Goal: Task Accomplishment & Management: Manage account settings

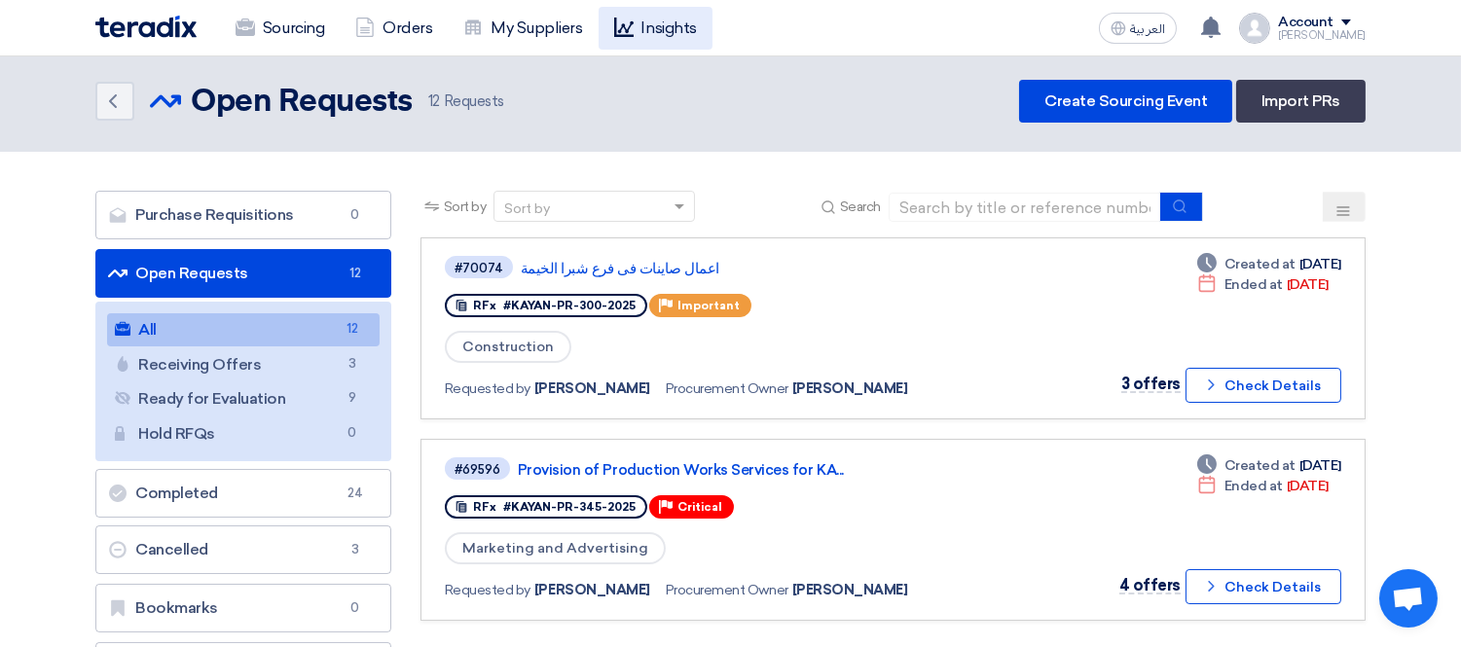
click at [220, 7] on link "Sourcing" at bounding box center [280, 28] width 120 height 43
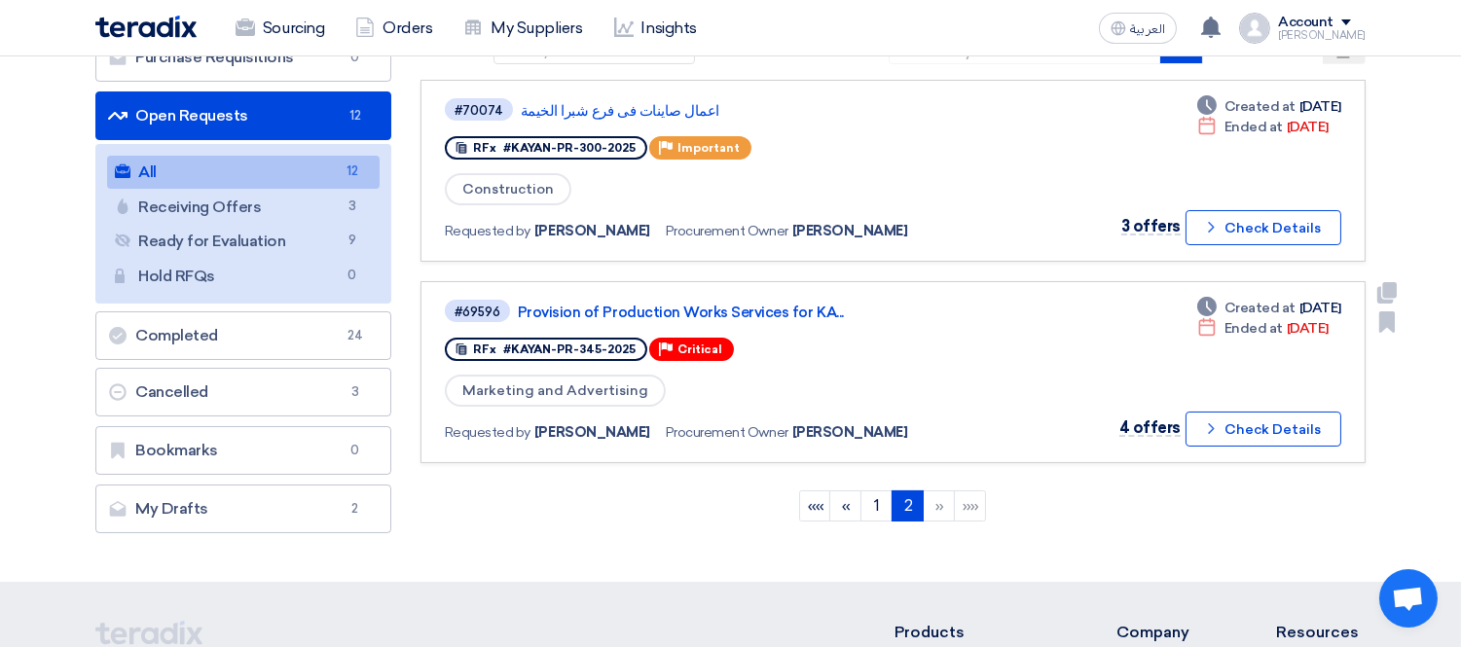
scroll to position [216, 0]
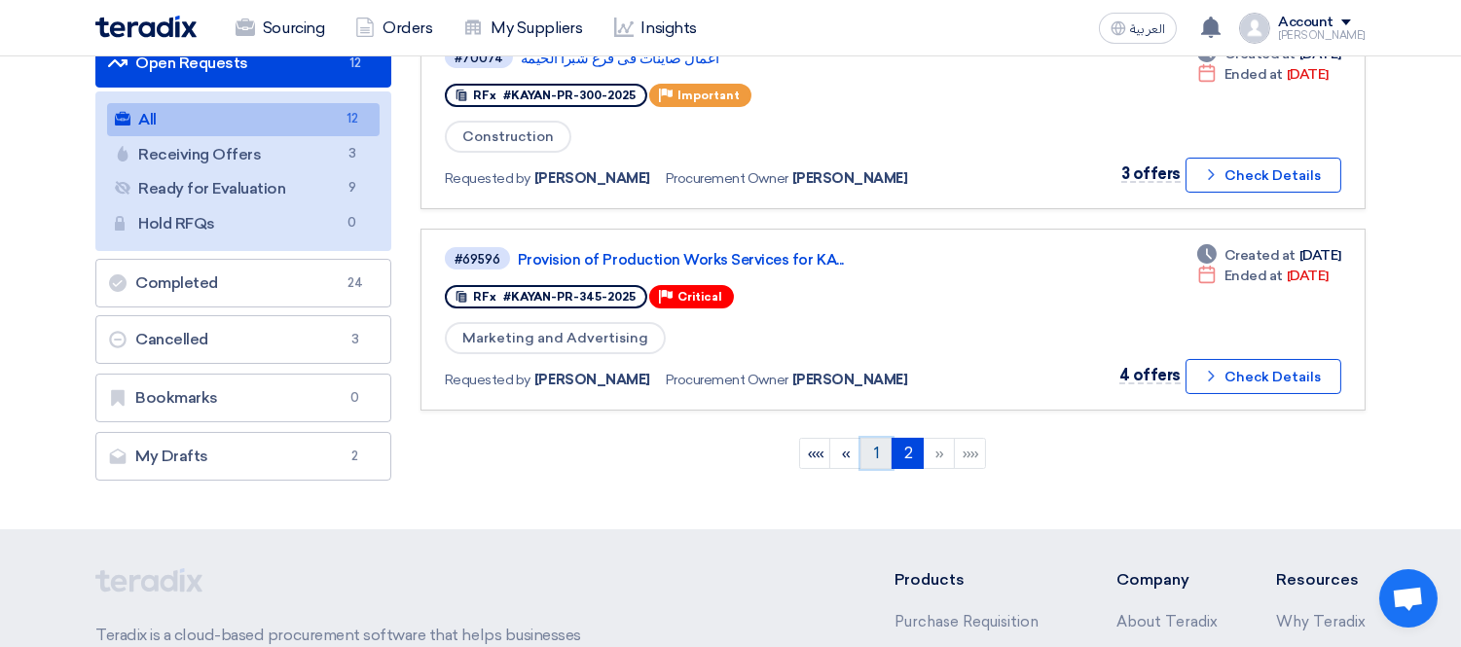
click at [882, 438] on link "1" at bounding box center [876, 453] width 32 height 31
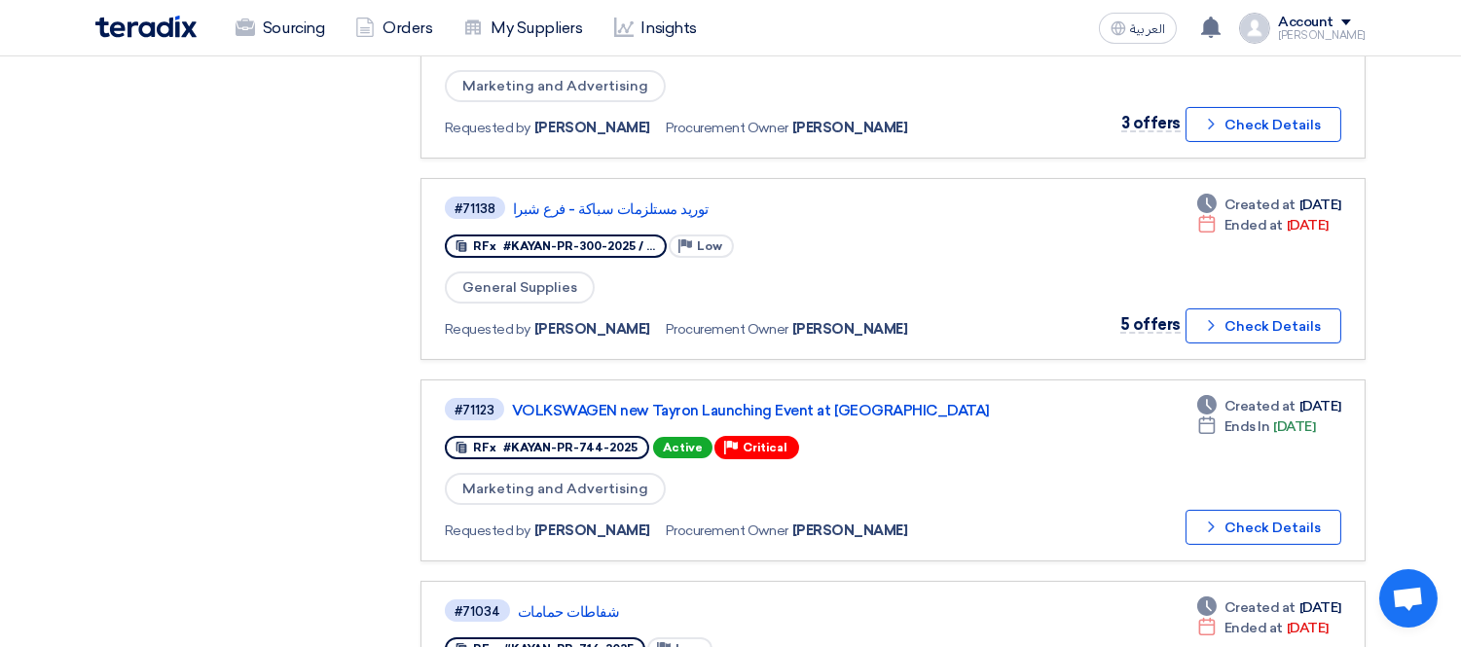
scroll to position [763, 0]
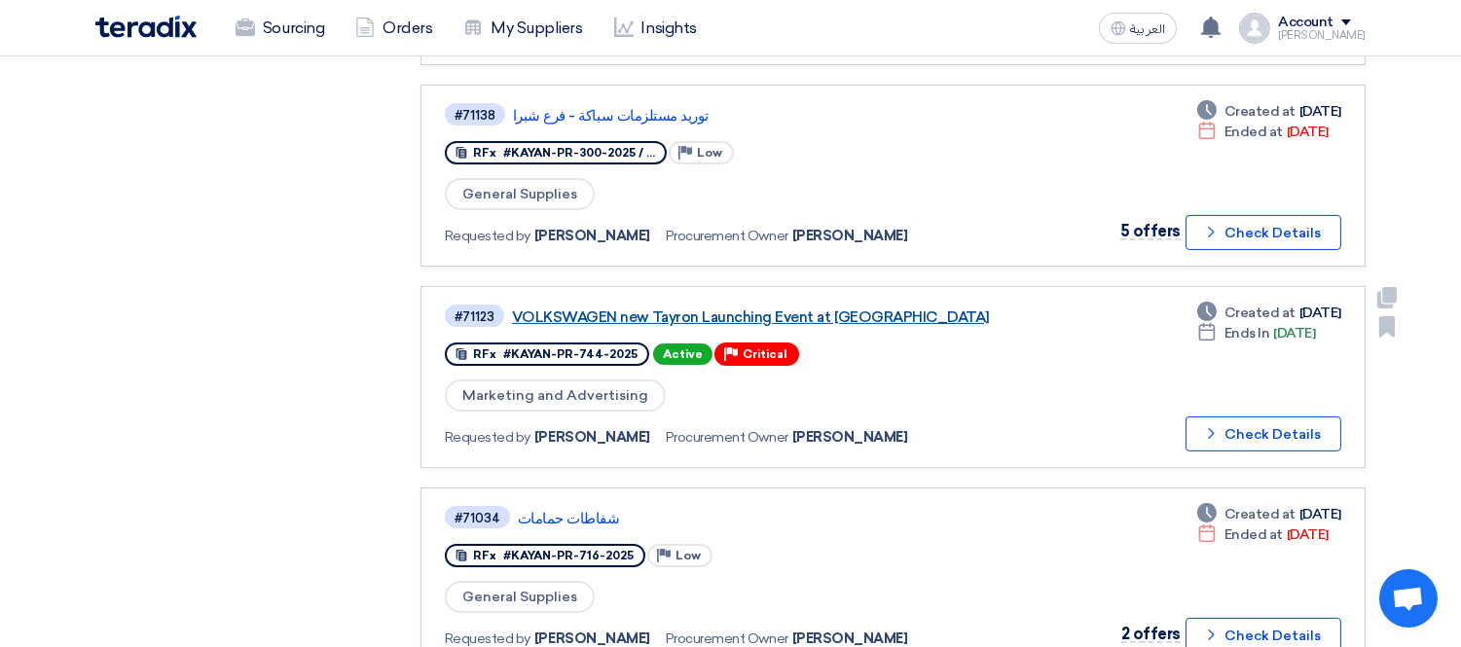
click at [791, 309] on link "VOLKSWAGEN new Tayron Launching Event at [GEOGRAPHIC_DATA]" at bounding box center [755, 318] width 487 height 18
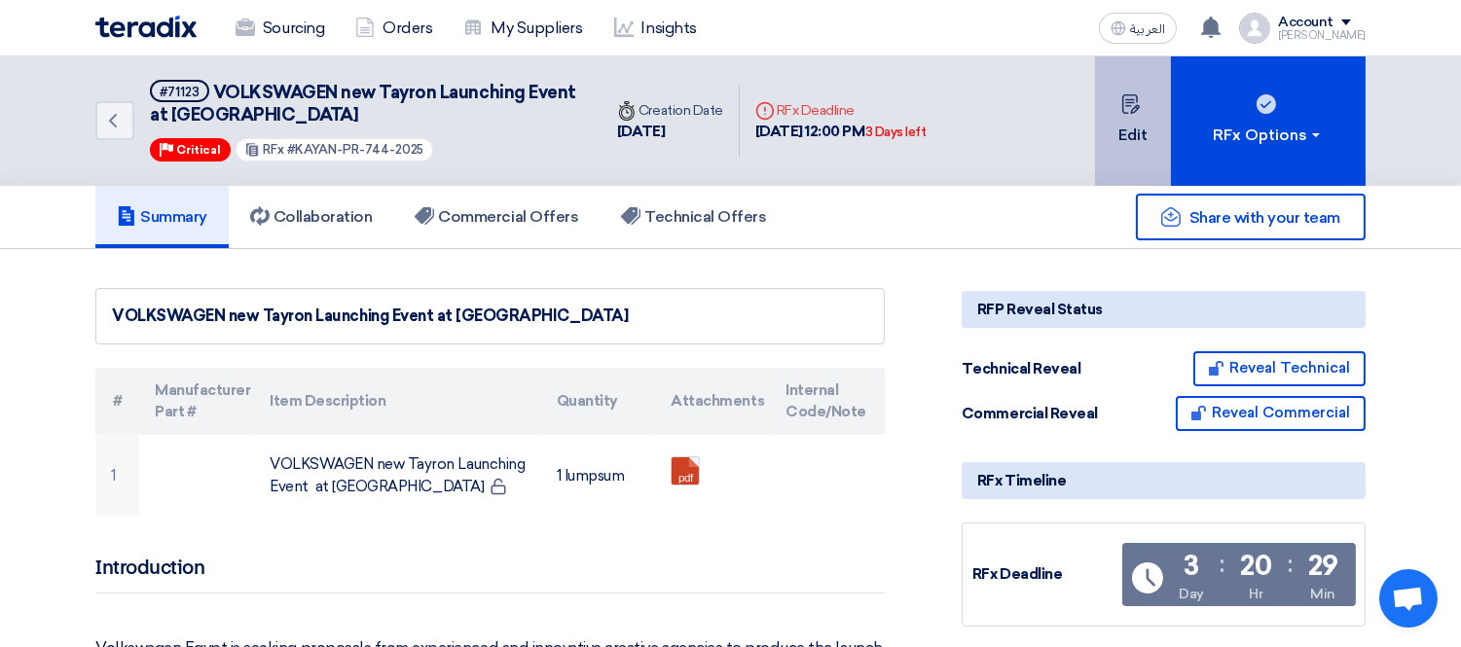
click at [1131, 121] on button "Edit" at bounding box center [1133, 120] width 76 height 129
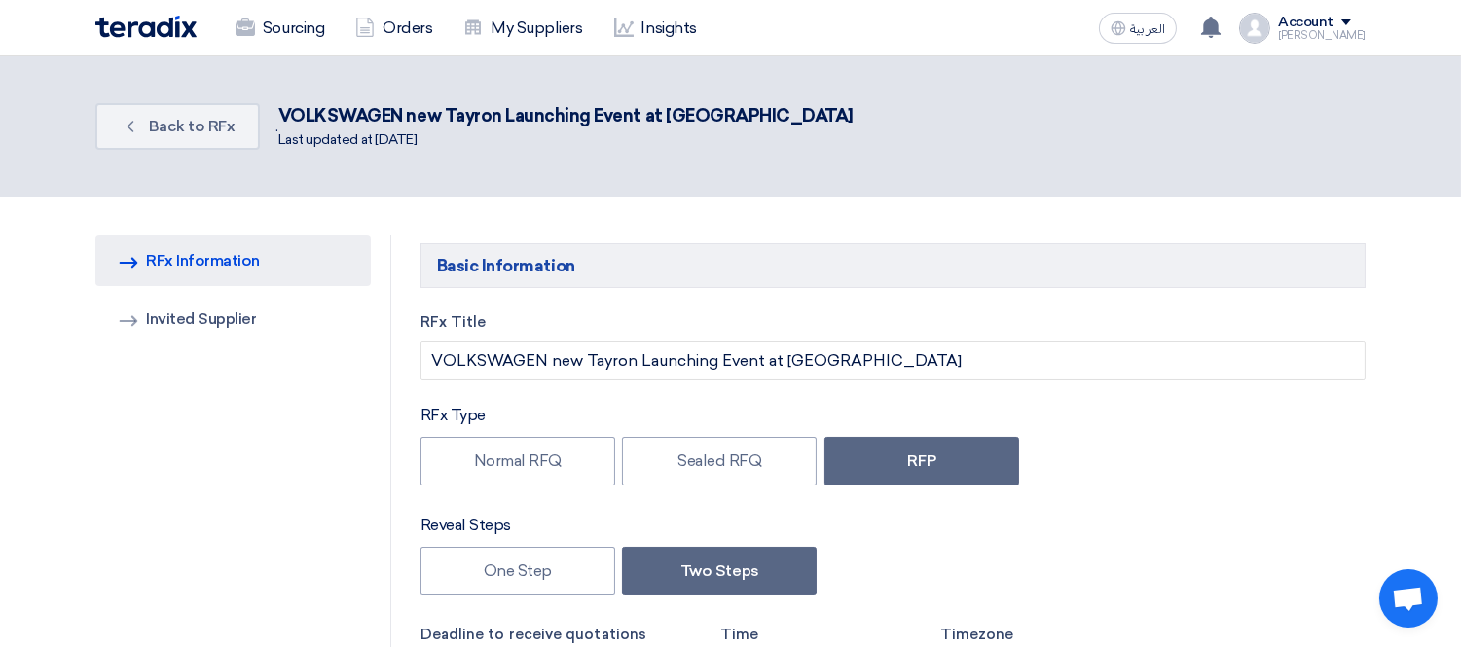
type input "[DATE]"
type input "12"
type input "00"
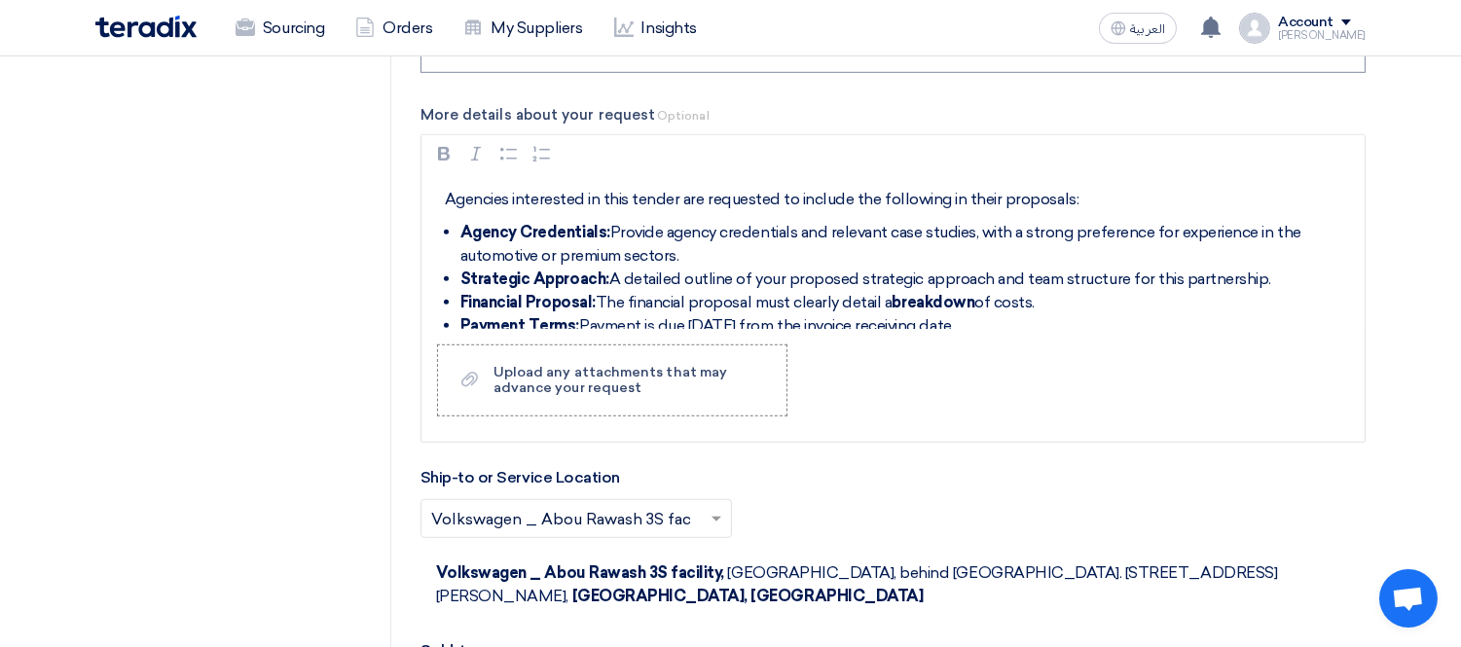
scroll to position [2379, 0]
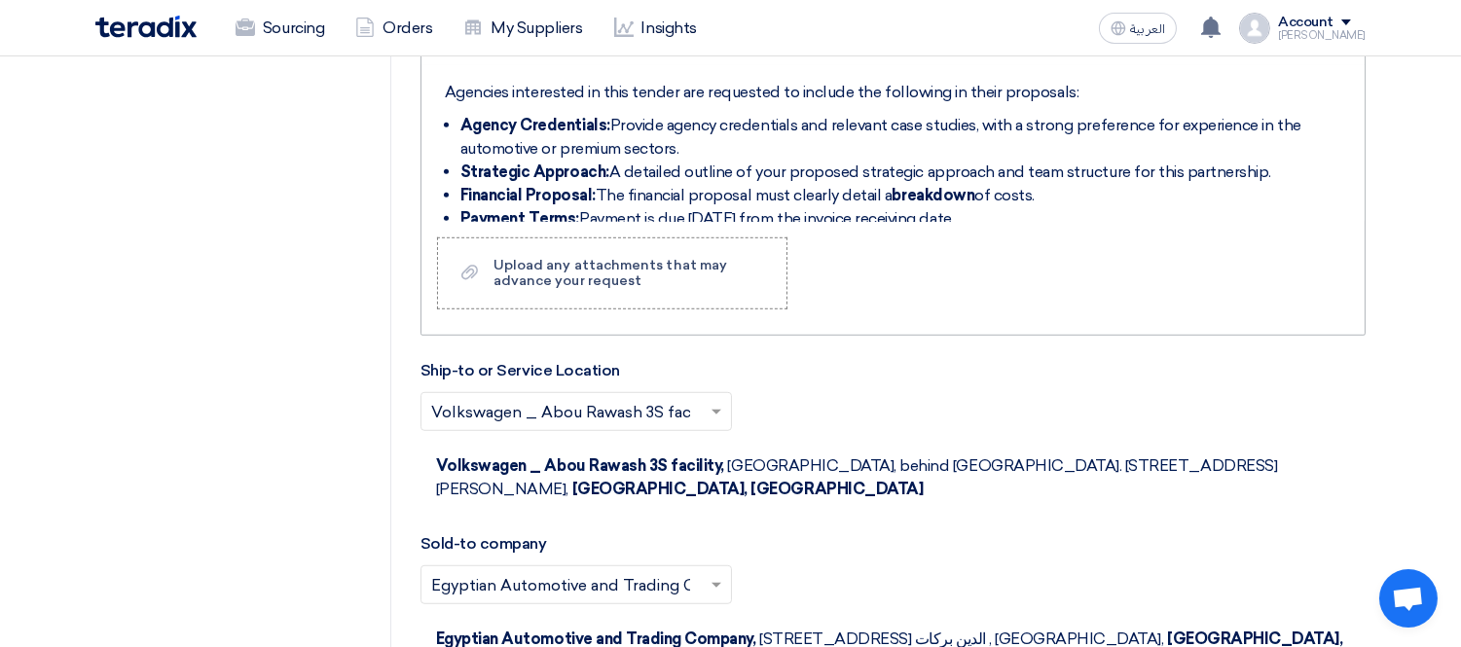
click at [1042, 207] on li "Payment Terms: Payment is due [DATE] from the invoice receiving date." at bounding box center [907, 218] width 895 height 23
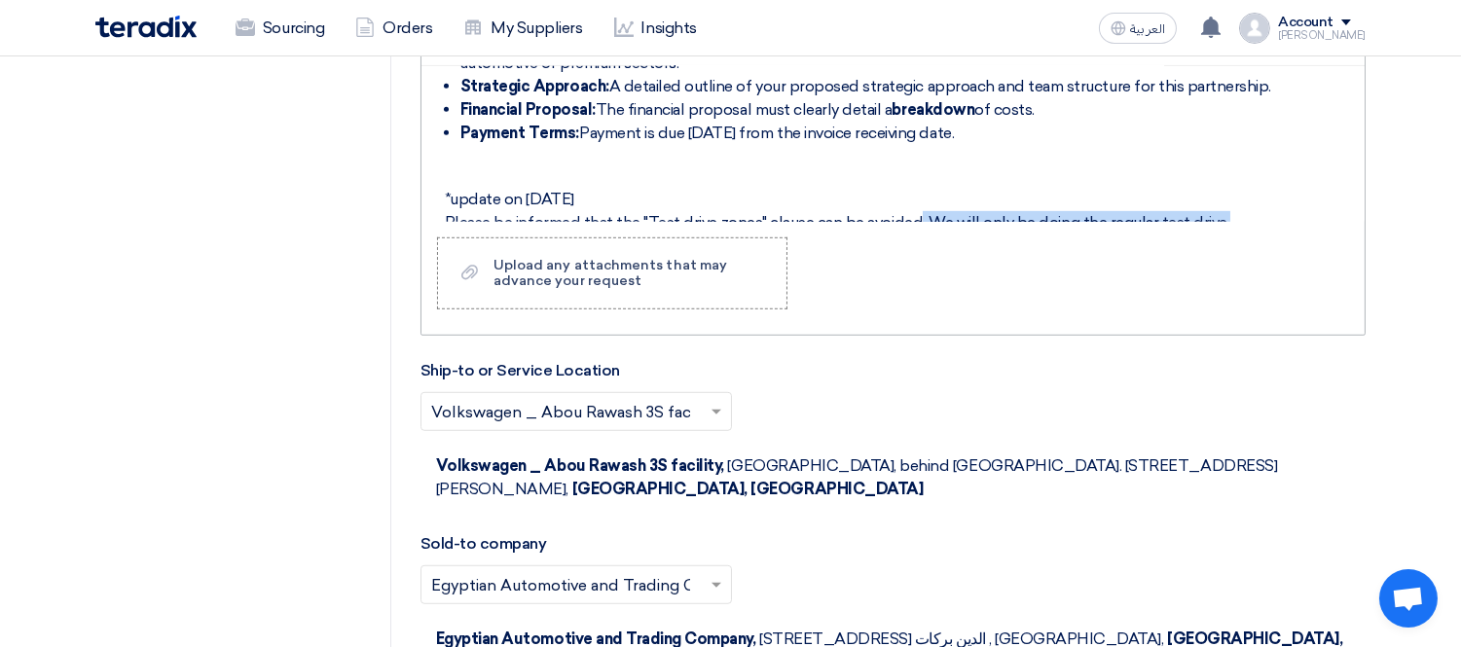
scroll to position [2025, 0]
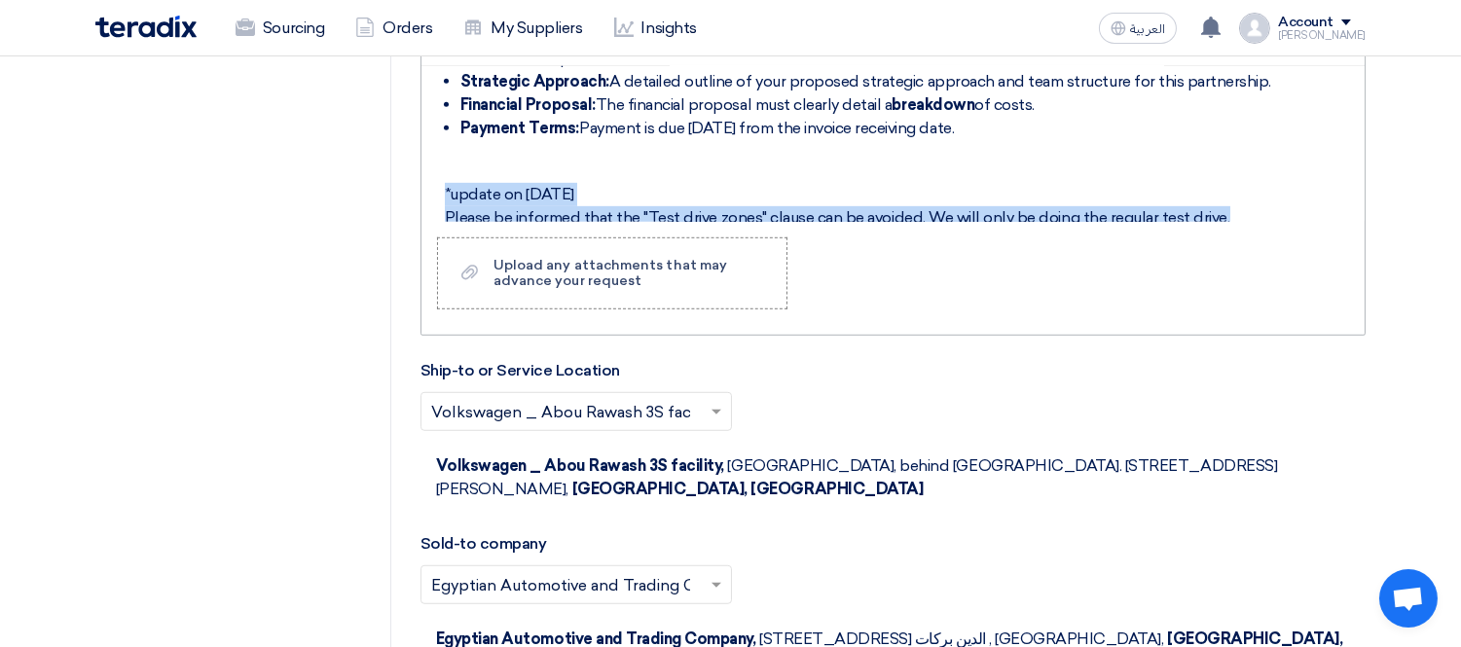
drag, startPoint x: 1209, startPoint y: 192, endPoint x: 439, endPoint y: 153, distance: 770.9
click at [439, 153] on div "Introduction Volkswagen Egypt is seeking proposals from experienced and innovat…" at bounding box center [892, 144] width 943 height 156
click at [1247, 193] on p "*update on [DATE] Please be informed that the "Test drive zones" clause can be …" at bounding box center [900, 206] width 911 height 47
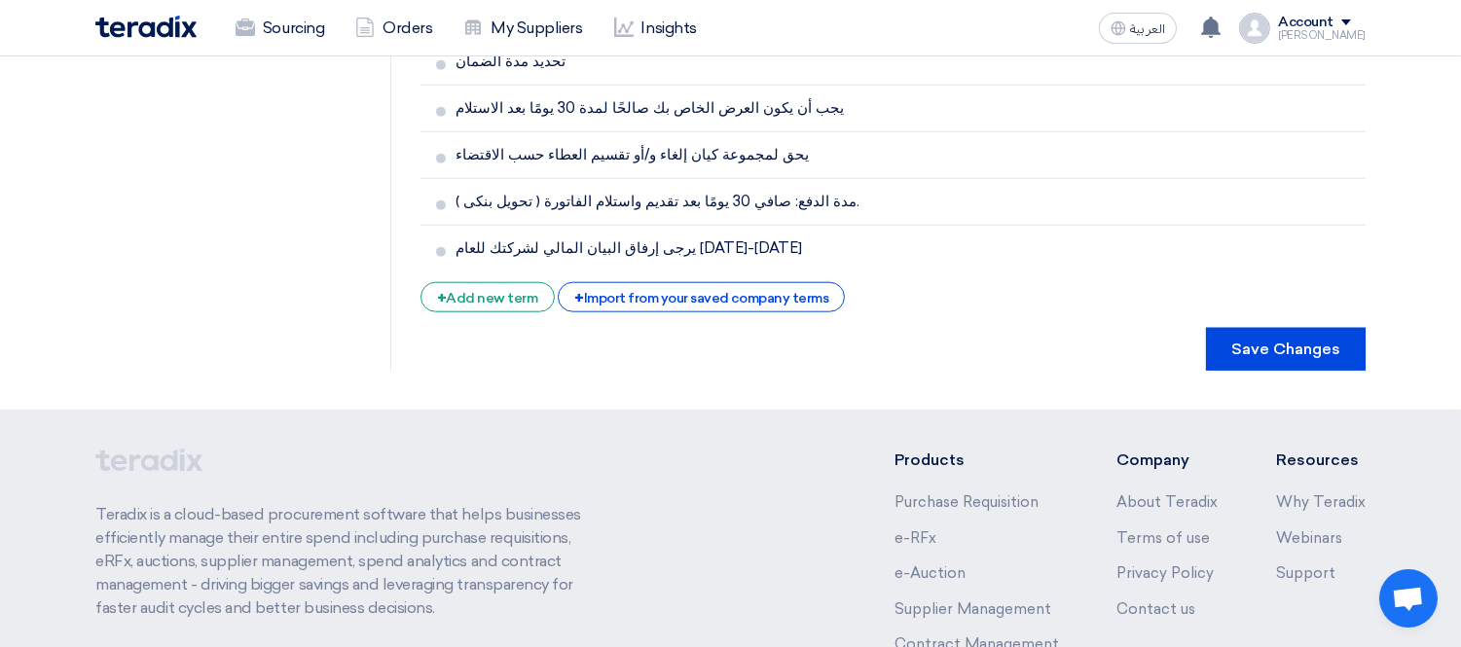
scroll to position [3876, 0]
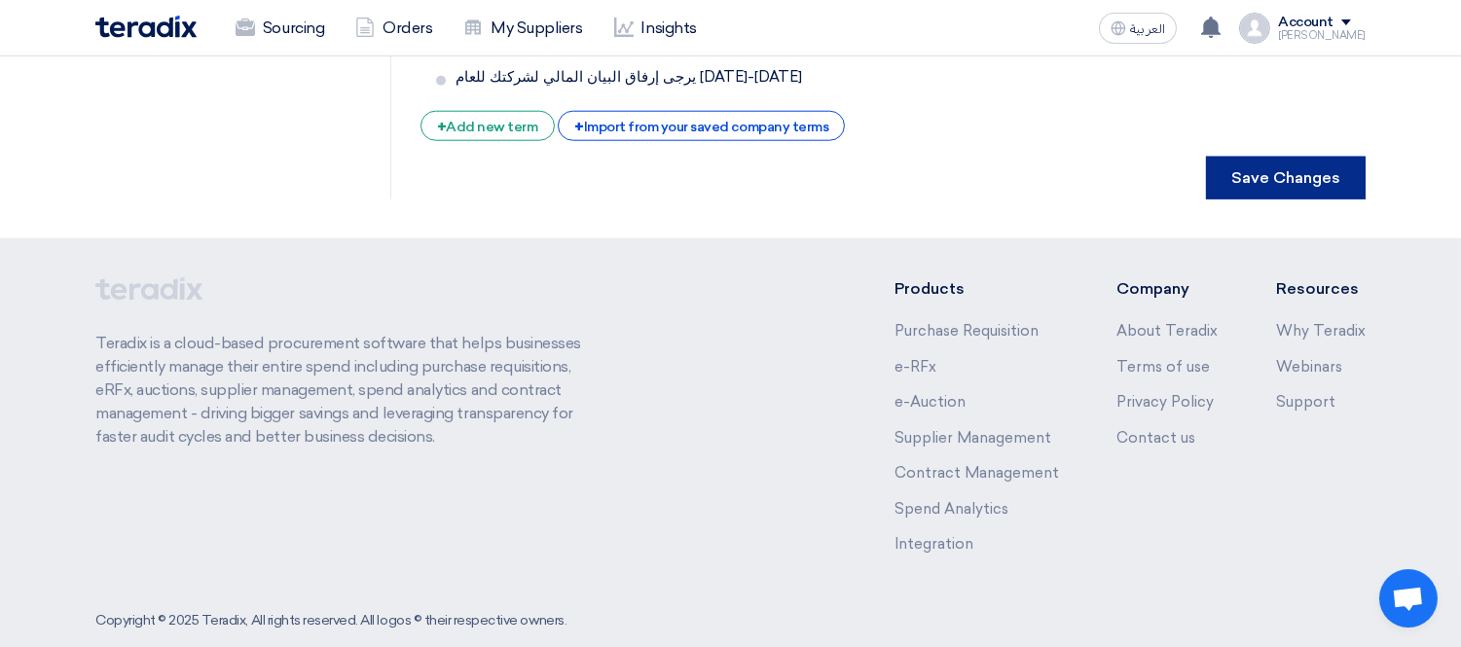
click at [1252, 157] on button "Save Changes" at bounding box center [1286, 178] width 160 height 43
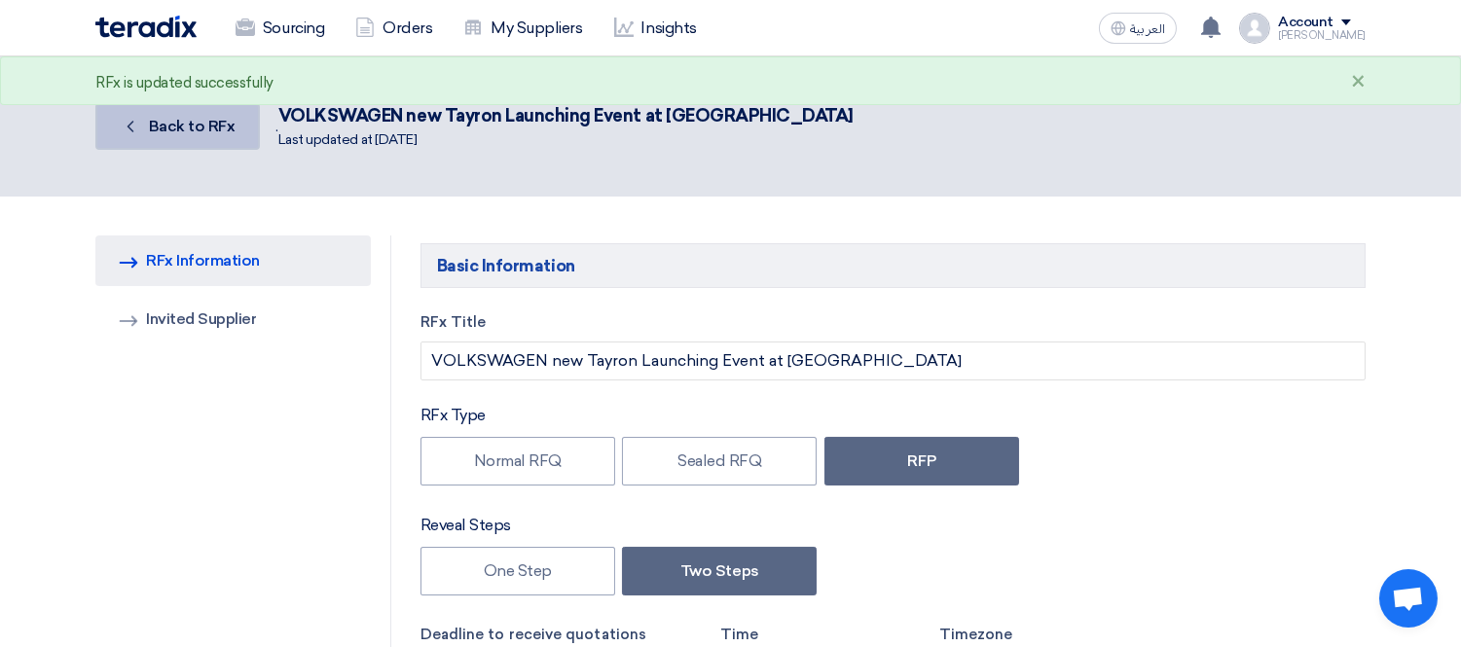
click at [183, 108] on link "Back Back to RFx" at bounding box center [177, 126] width 164 height 47
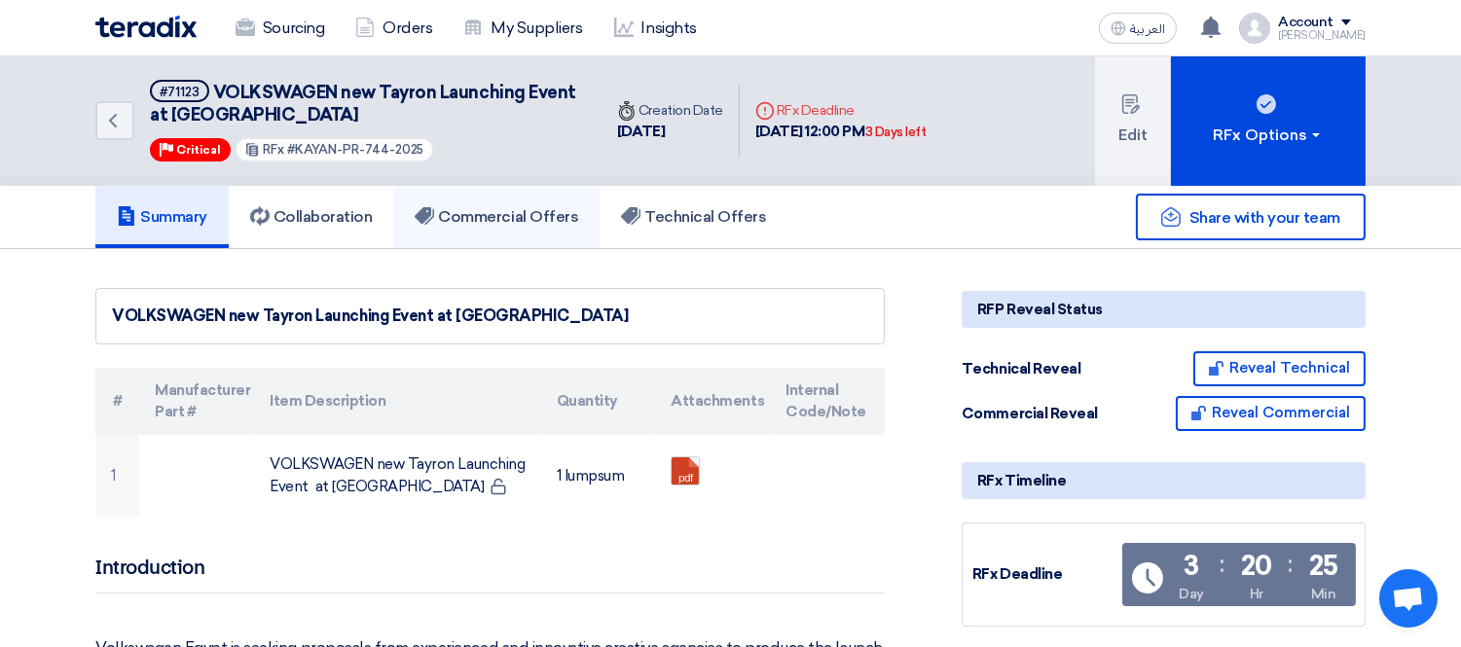
click at [490, 211] on h5 "Commercial Offers" at bounding box center [497, 216] width 164 height 19
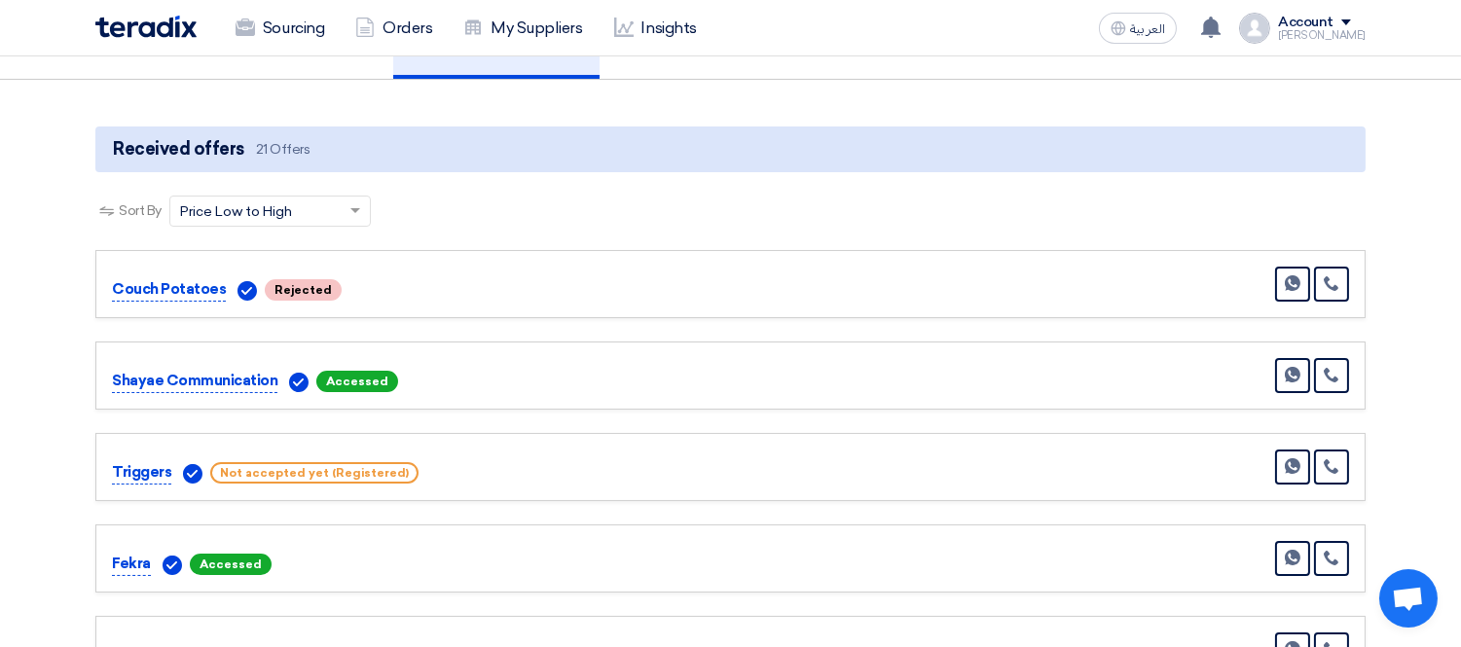
scroll to position [216, 0]
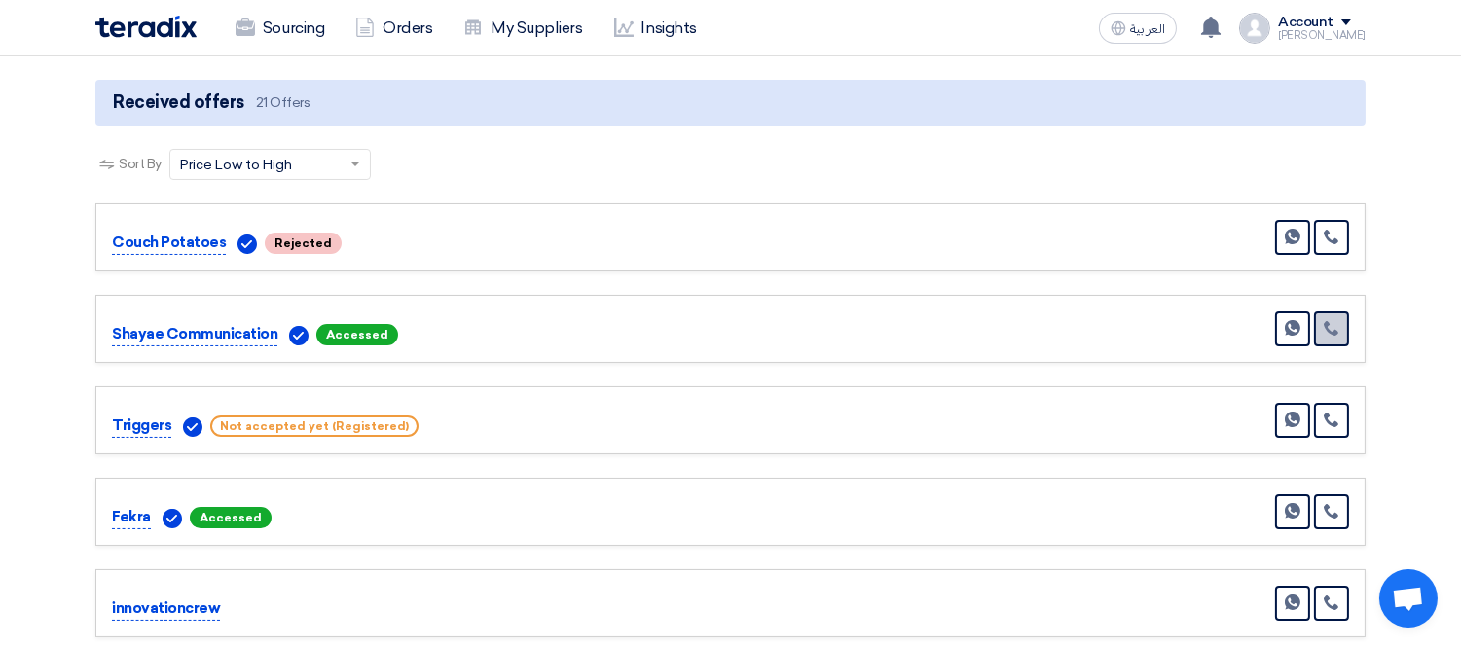
click at [1339, 320] on icon at bounding box center [1332, 328] width 16 height 16
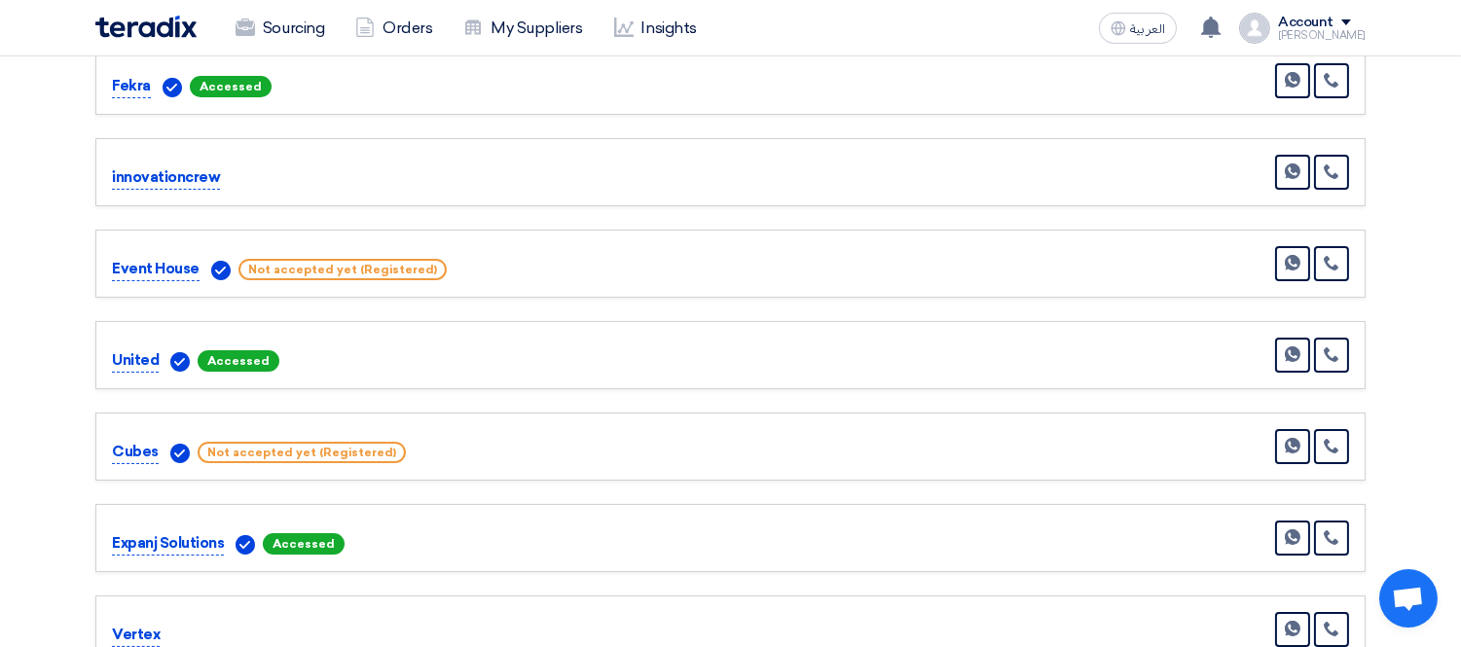
scroll to position [648, 0]
click at [1331, 341] on link at bounding box center [1331, 354] width 35 height 35
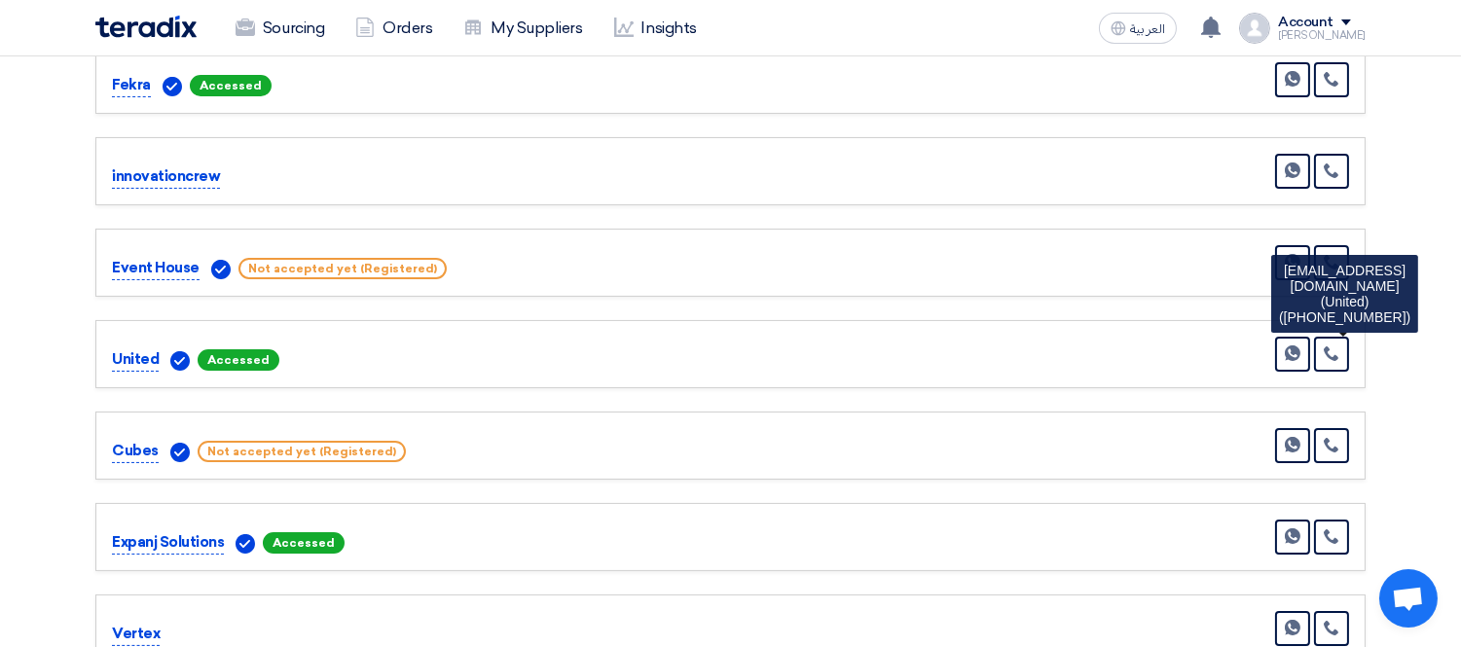
click at [1331, 310] on div "[EMAIL_ADDRESS][DOMAIN_NAME] (United) ([PHONE_NUMBER])" at bounding box center [1344, 294] width 147 height 78
click at [1341, 344] on link at bounding box center [1331, 354] width 35 height 35
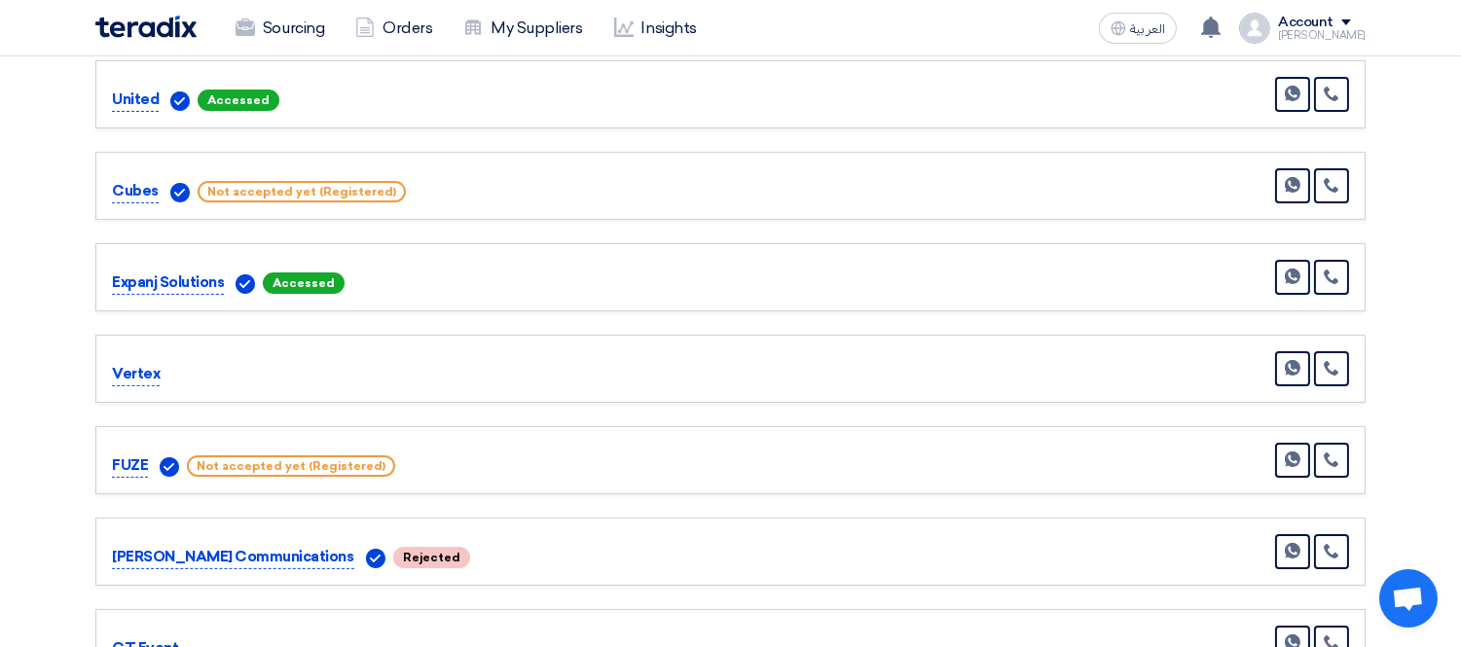
scroll to position [864, 0]
